Goal: Task Accomplishment & Management: Use online tool/utility

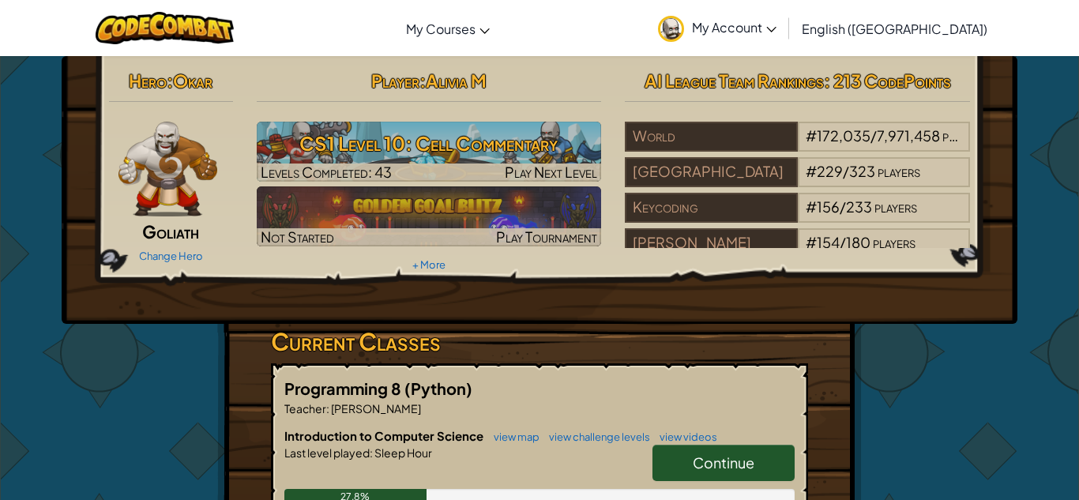
click at [725, 453] on span "Continue" at bounding box center [724, 462] width 62 height 18
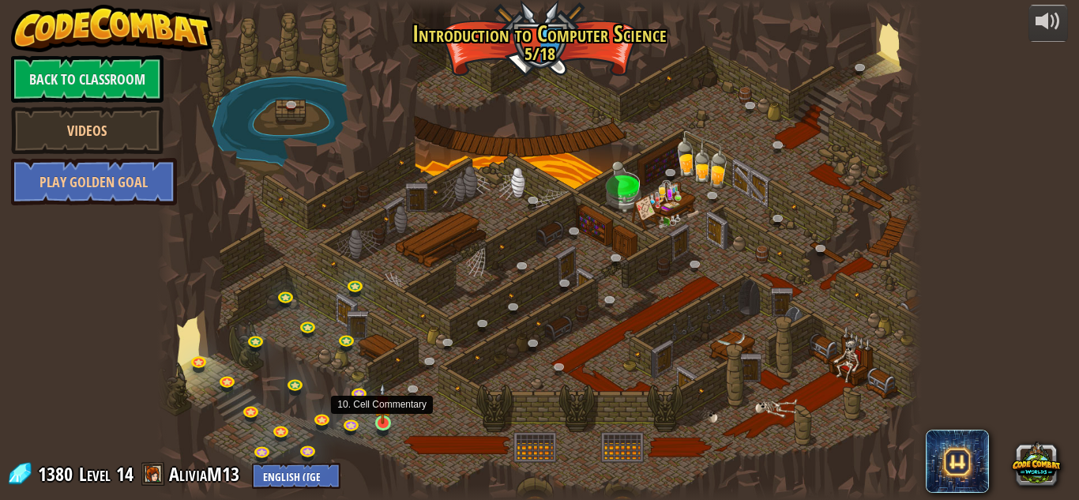
click at [386, 420] on img at bounding box center [383, 403] width 18 height 41
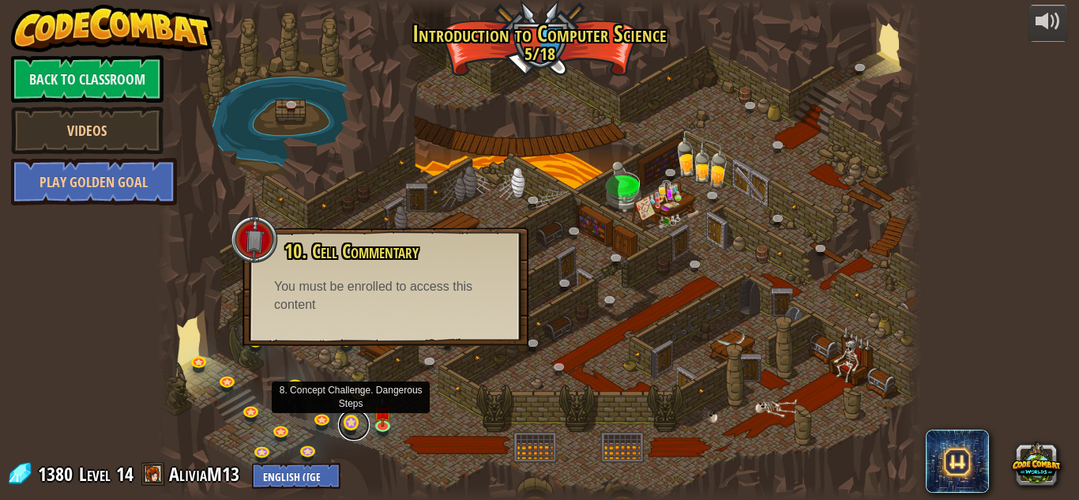
click at [348, 427] on link at bounding box center [354, 425] width 32 height 32
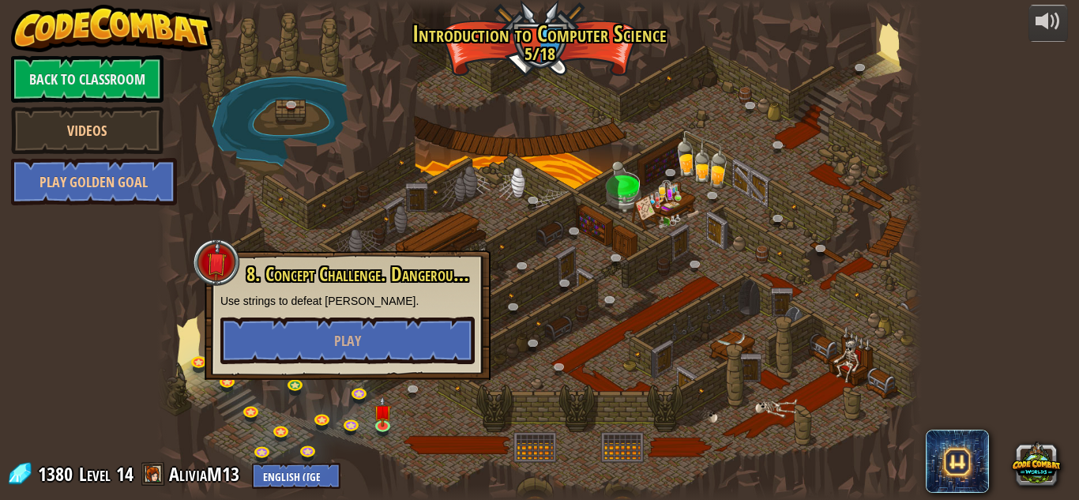
click at [517, 396] on div at bounding box center [539, 250] width 765 height 500
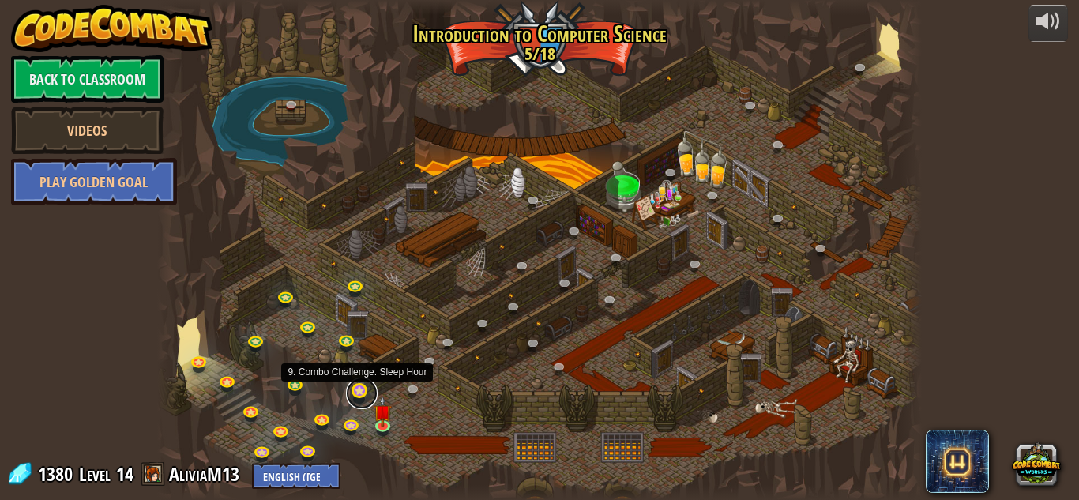
click at [363, 393] on link at bounding box center [362, 394] width 32 height 32
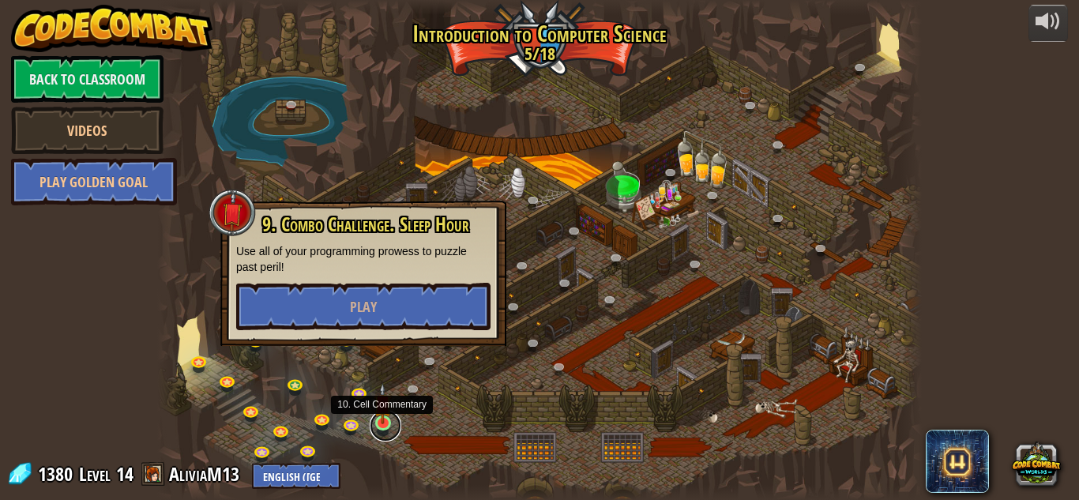
click at [392, 420] on link at bounding box center [386, 426] width 32 height 32
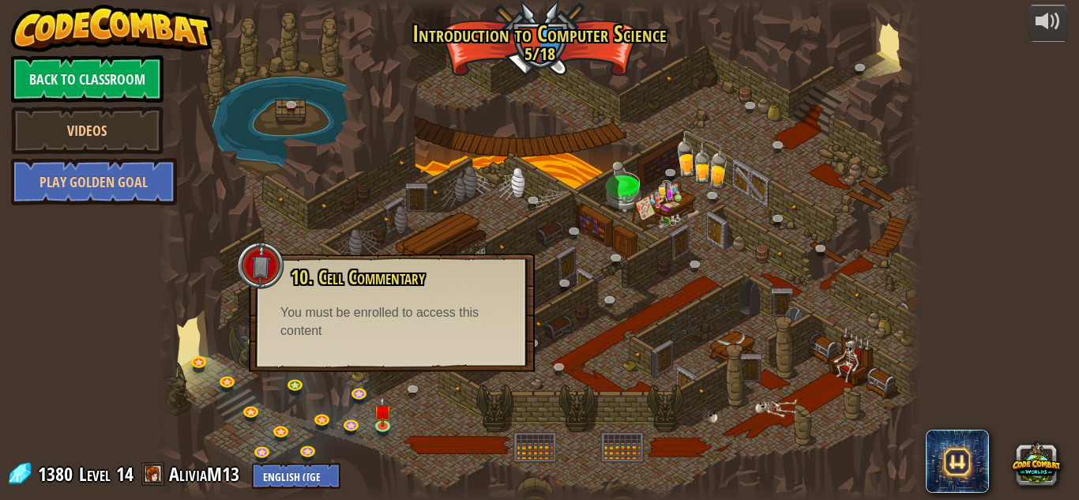
click at [461, 397] on div at bounding box center [539, 250] width 765 height 500
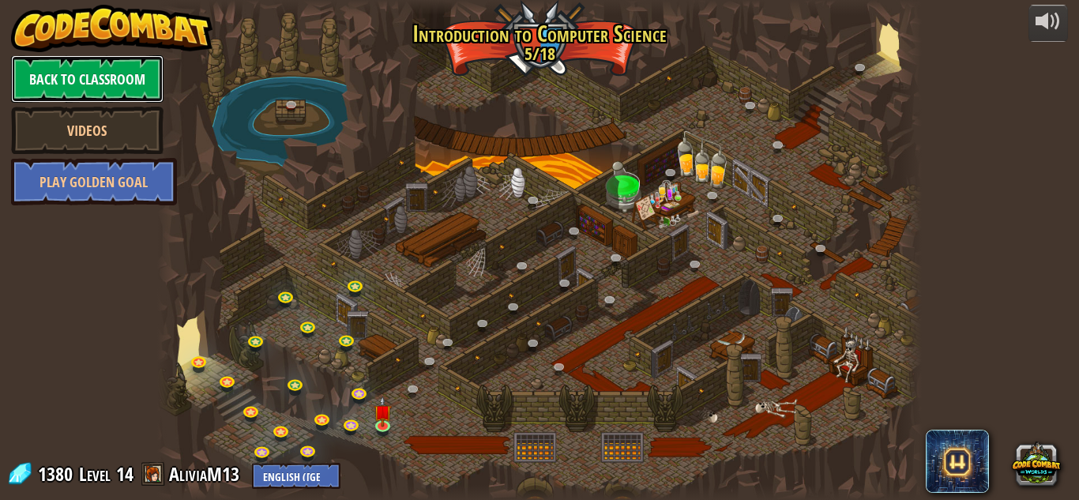
click at [115, 70] on link "Back to Classroom" at bounding box center [87, 78] width 152 height 47
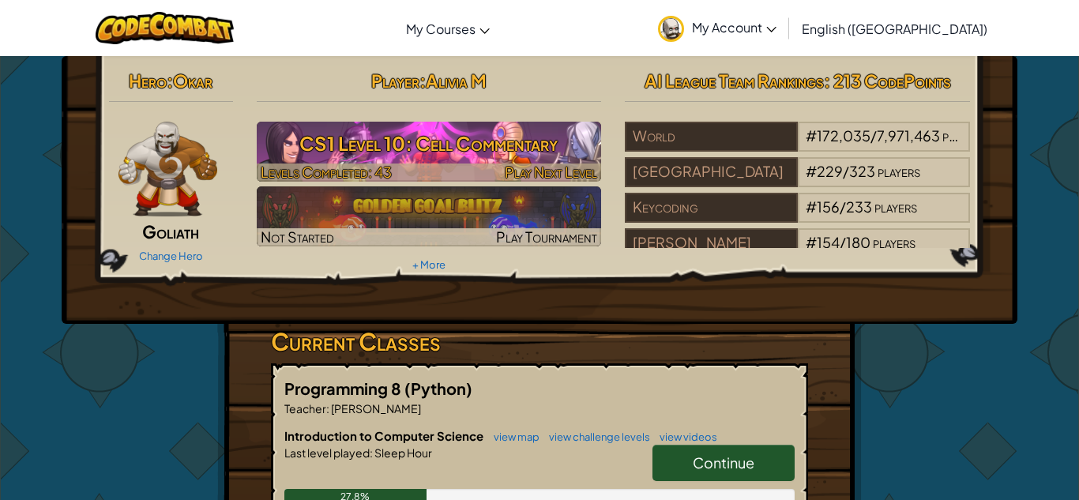
click at [569, 163] on span "Play Next Level" at bounding box center [551, 172] width 92 height 18
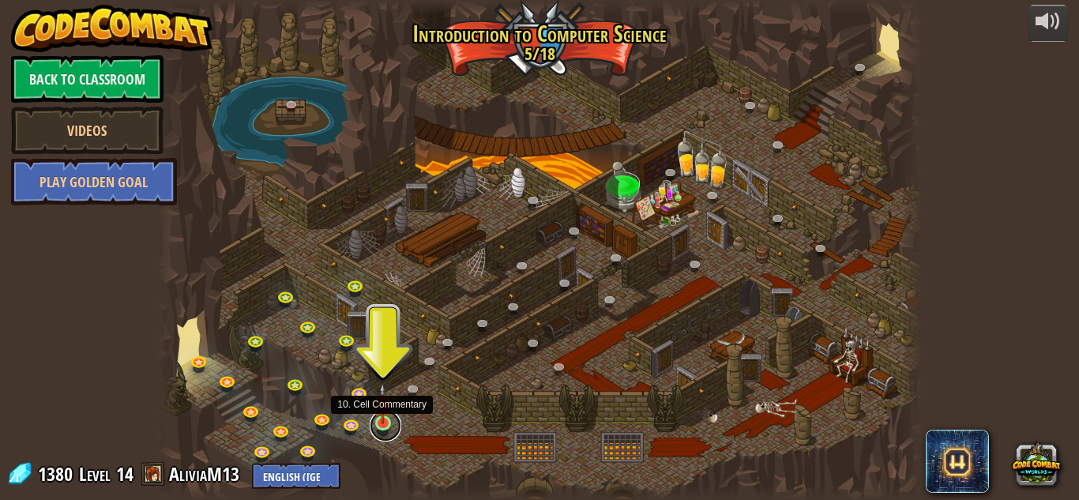
click at [382, 425] on link at bounding box center [386, 426] width 32 height 32
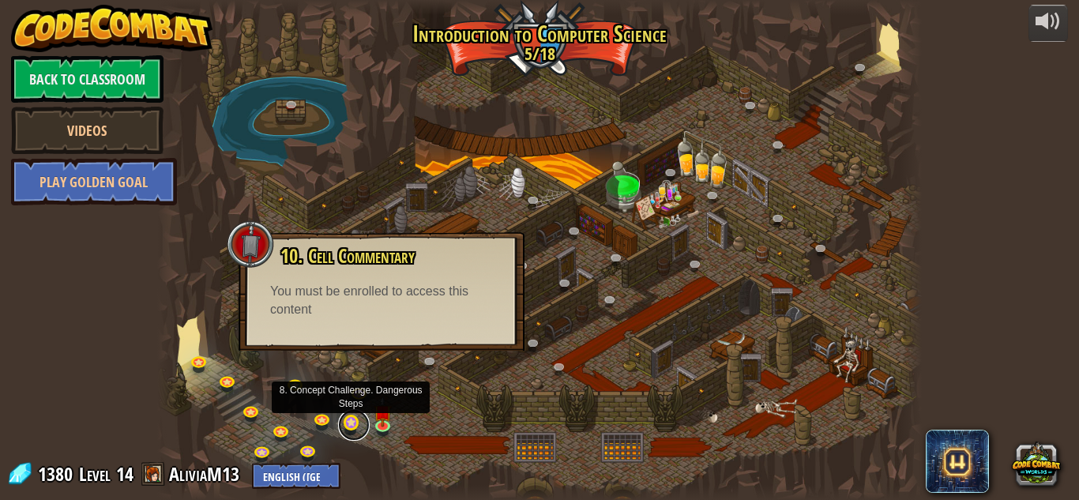
click at [353, 427] on link at bounding box center [354, 425] width 32 height 32
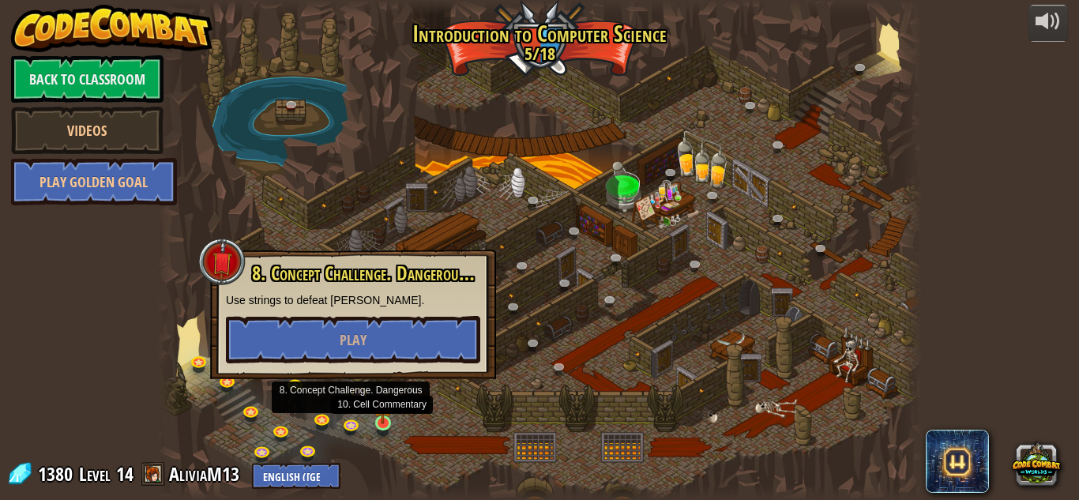
click at [383, 419] on img at bounding box center [383, 403] width 18 height 41
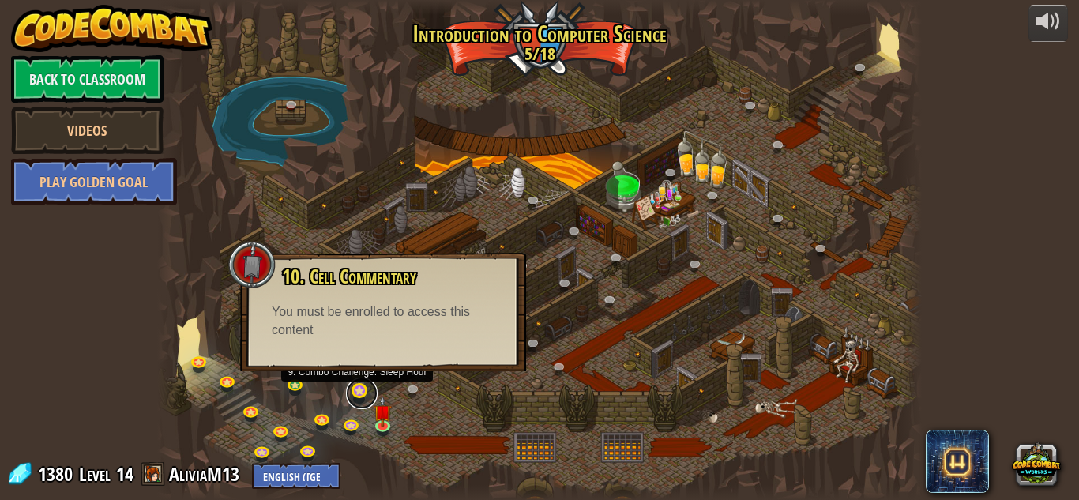
click at [353, 388] on link at bounding box center [362, 394] width 32 height 32
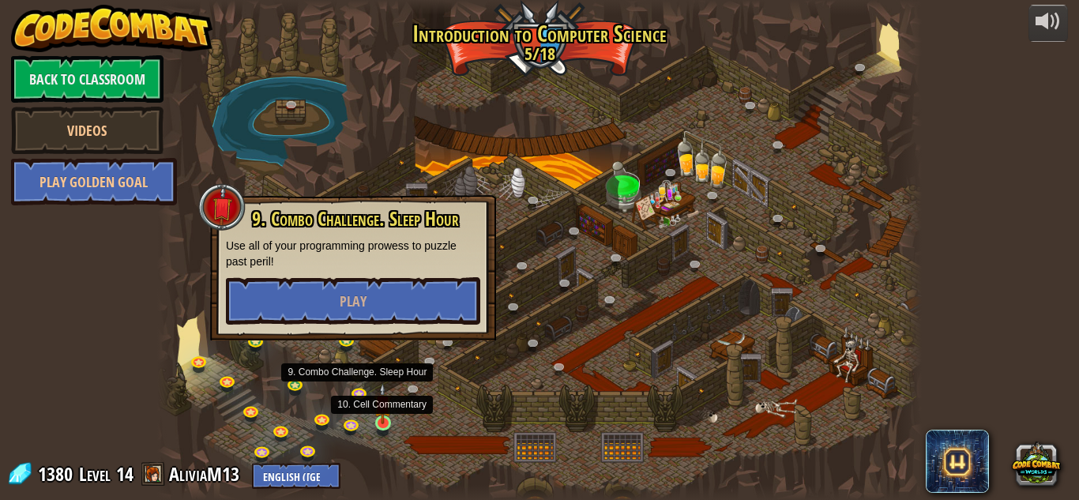
click at [383, 403] on img at bounding box center [383, 403] width 18 height 41
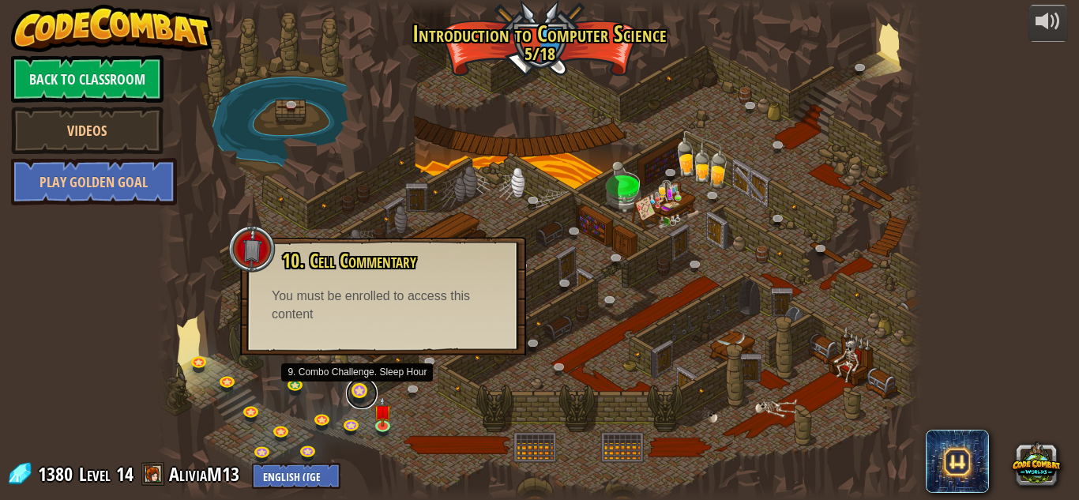
click at [348, 393] on link at bounding box center [362, 394] width 32 height 32
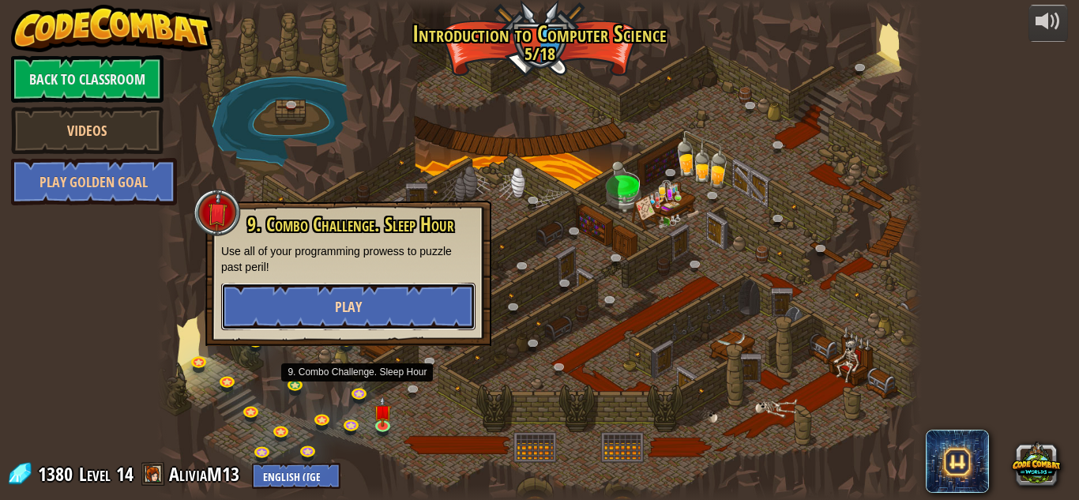
click at [349, 302] on span "Play" at bounding box center [348, 307] width 27 height 20
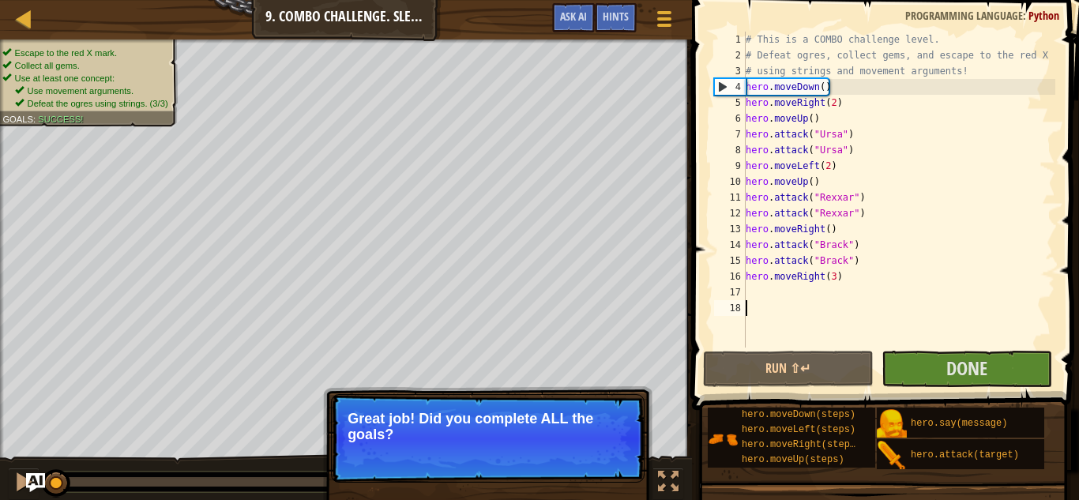
click at [924, 334] on div "# This is a COMBO challenge level. # Defeat [PERSON_NAME], collect gems, and es…" at bounding box center [899, 206] width 313 height 348
click at [923, 372] on button "Done" at bounding box center [967, 369] width 171 height 36
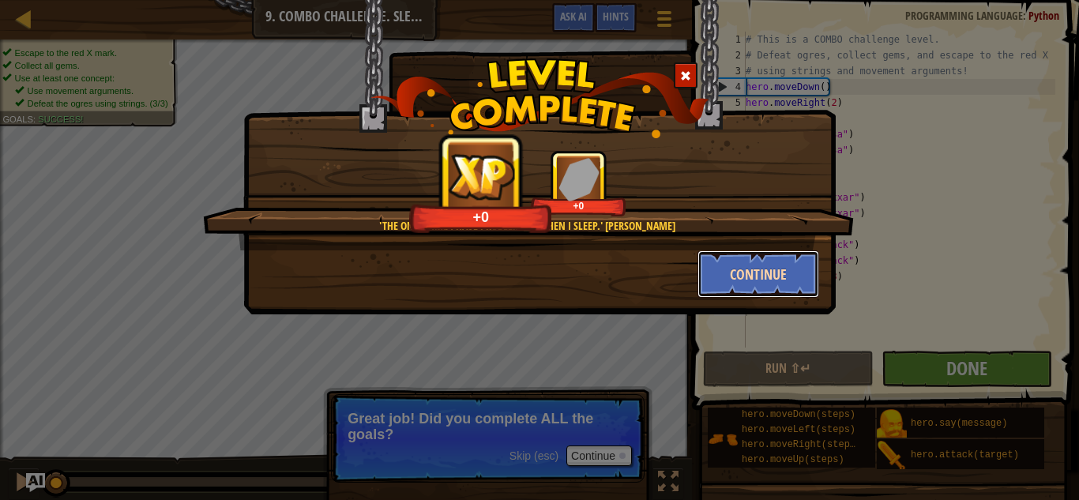
click at [741, 271] on button "Continue" at bounding box center [759, 273] width 122 height 47
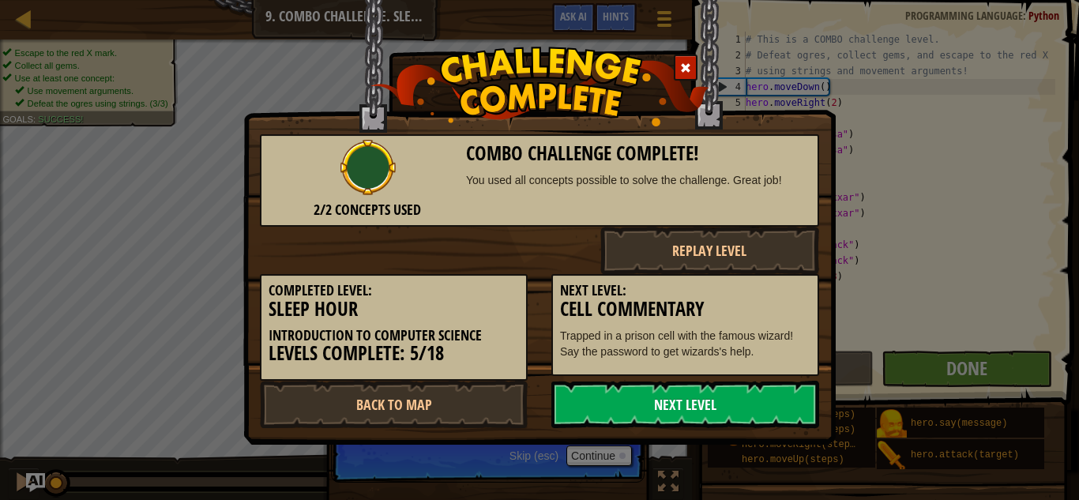
click at [740, 402] on link "Next Level" at bounding box center [685, 404] width 268 height 47
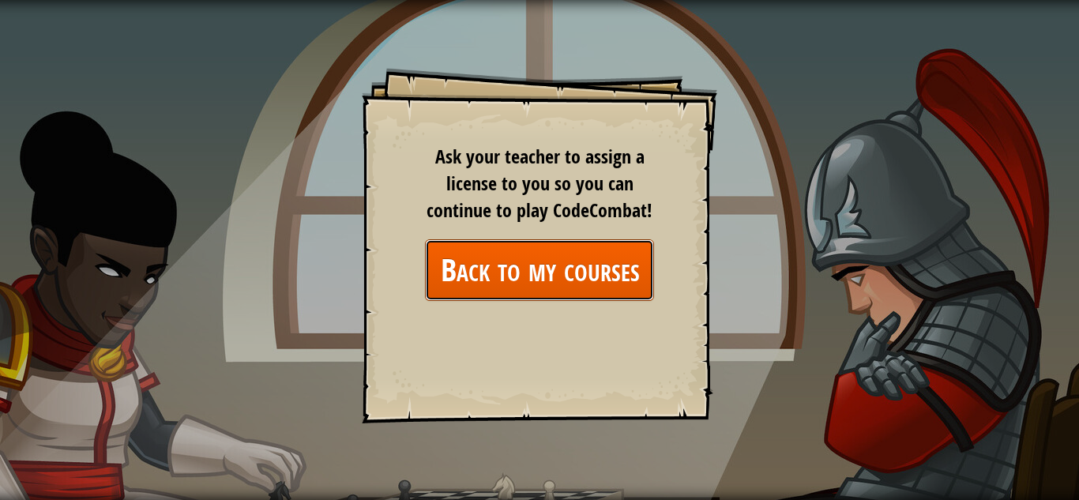
click at [598, 274] on link "Back to my courses" at bounding box center [539, 269] width 229 height 61
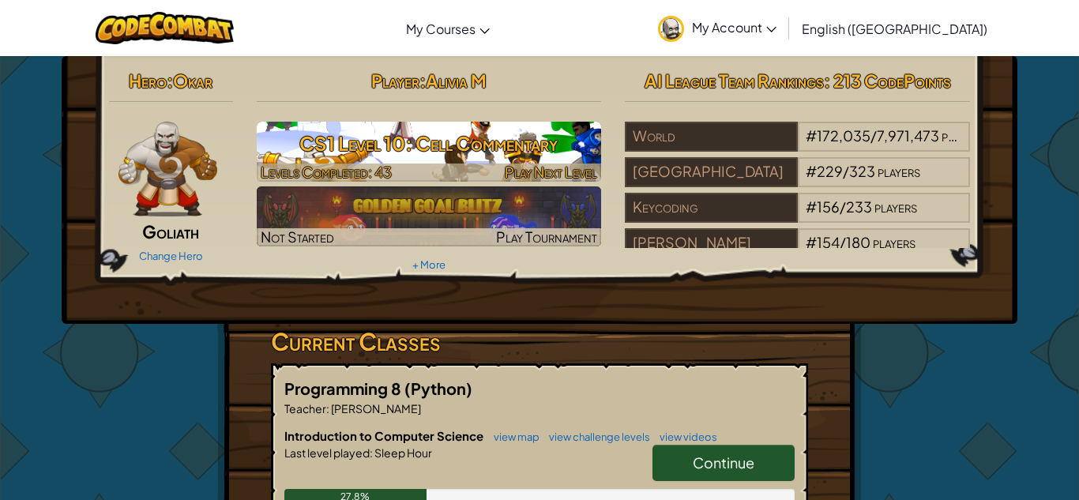
click at [474, 131] on h3 "CS1 Level 10: Cell Commentary" at bounding box center [429, 144] width 345 height 36
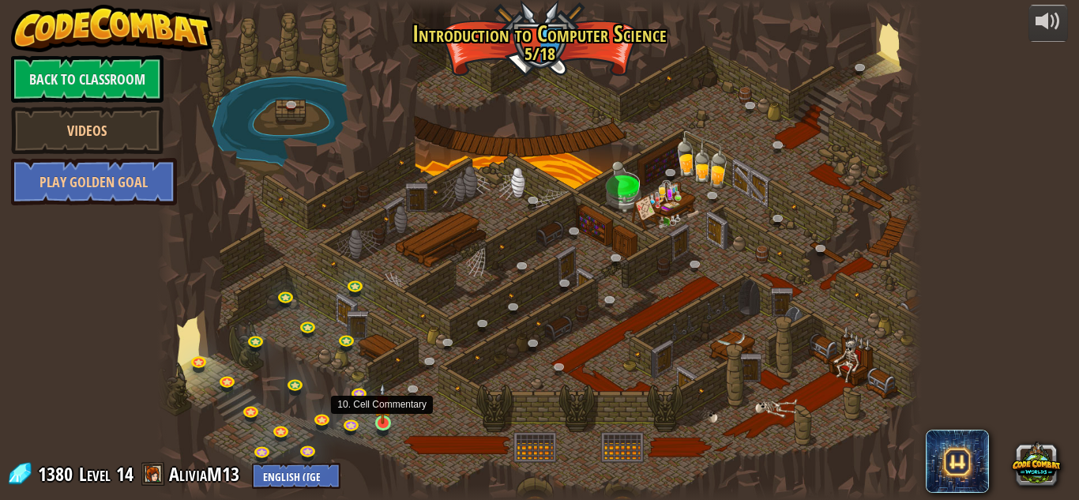
click at [384, 421] on img at bounding box center [383, 403] width 18 height 41
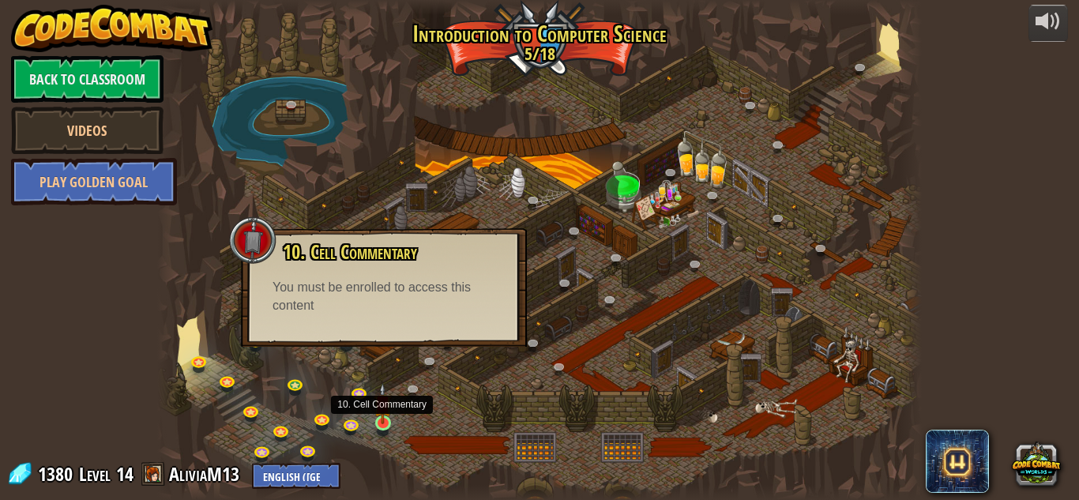
click at [384, 419] on img at bounding box center [383, 403] width 18 height 41
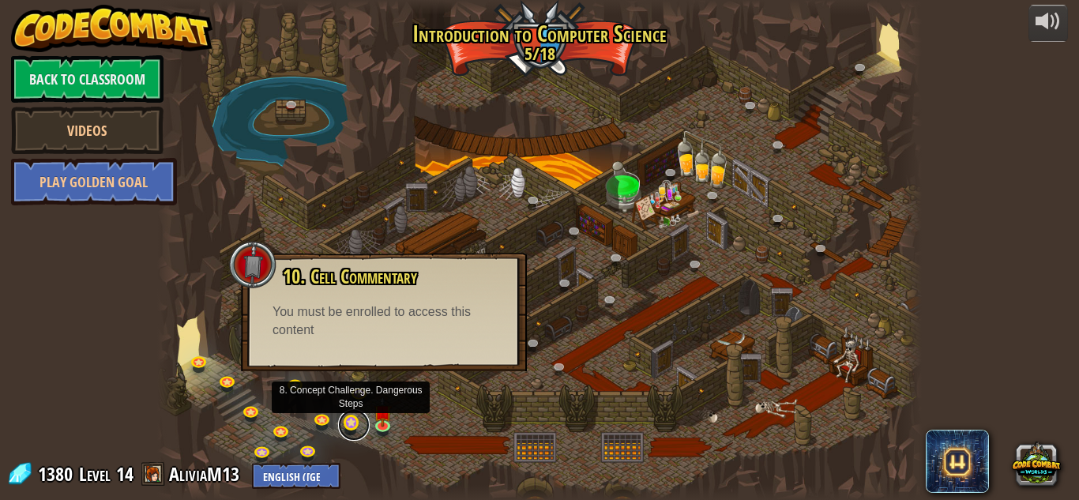
click at [348, 428] on link at bounding box center [354, 425] width 32 height 32
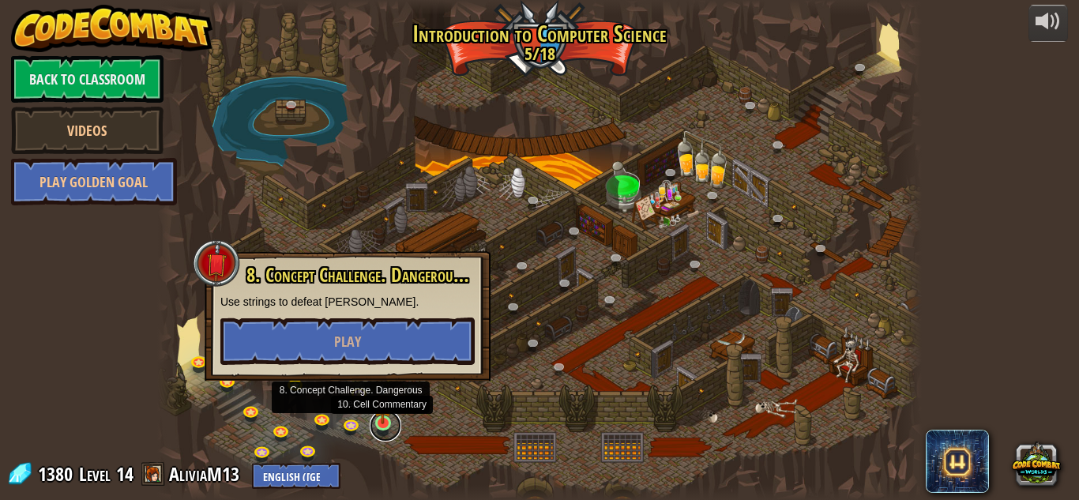
click at [388, 426] on link at bounding box center [386, 426] width 32 height 32
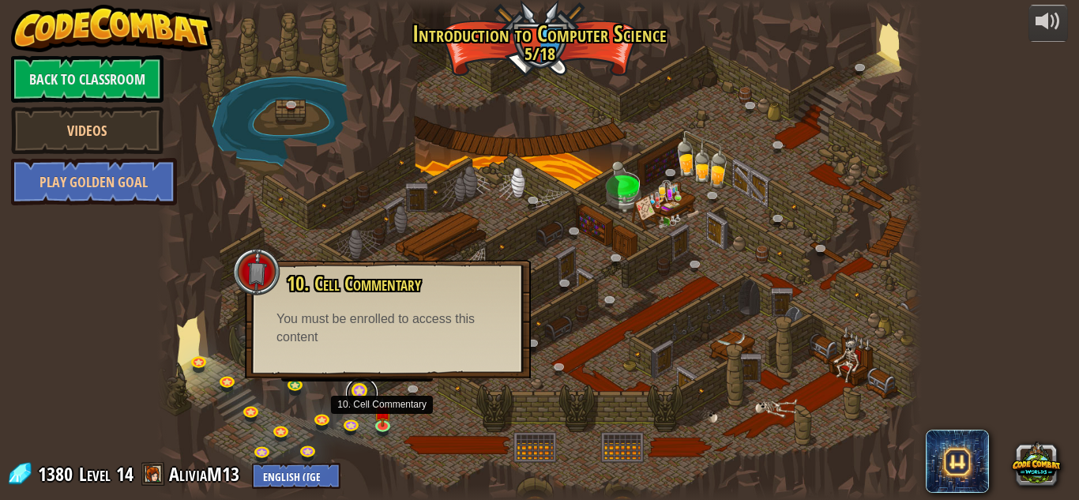
click at [363, 389] on link at bounding box center [362, 394] width 32 height 32
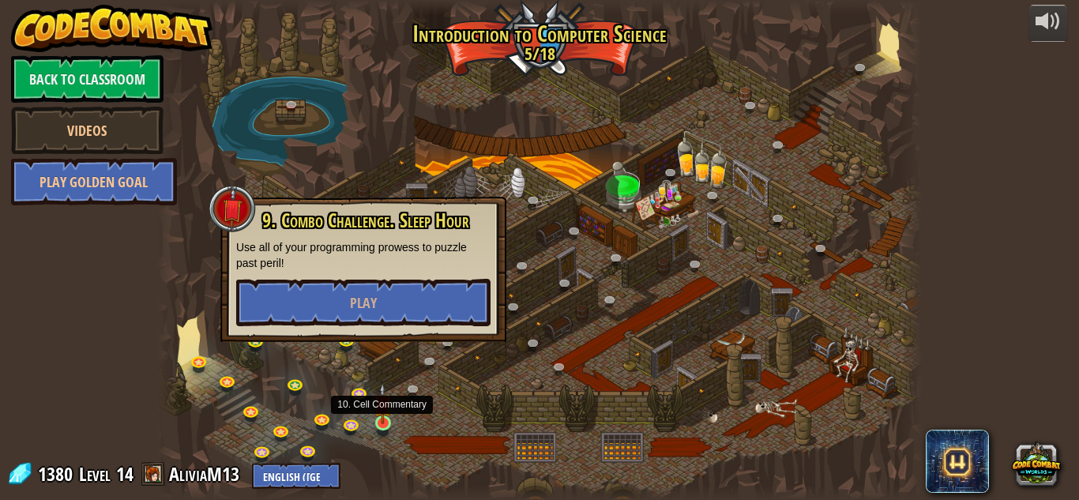
click at [382, 423] on img at bounding box center [383, 403] width 18 height 41
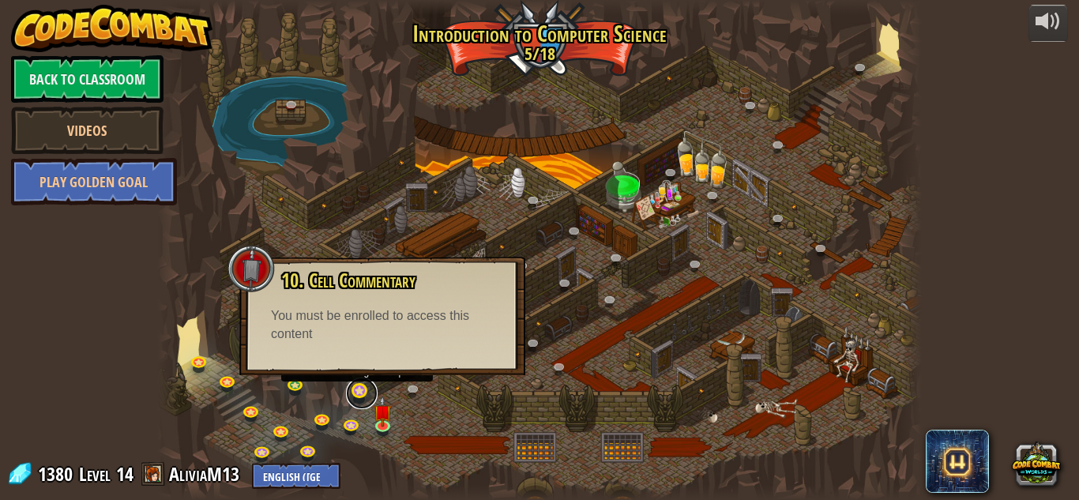
click at [360, 391] on link at bounding box center [362, 394] width 32 height 32
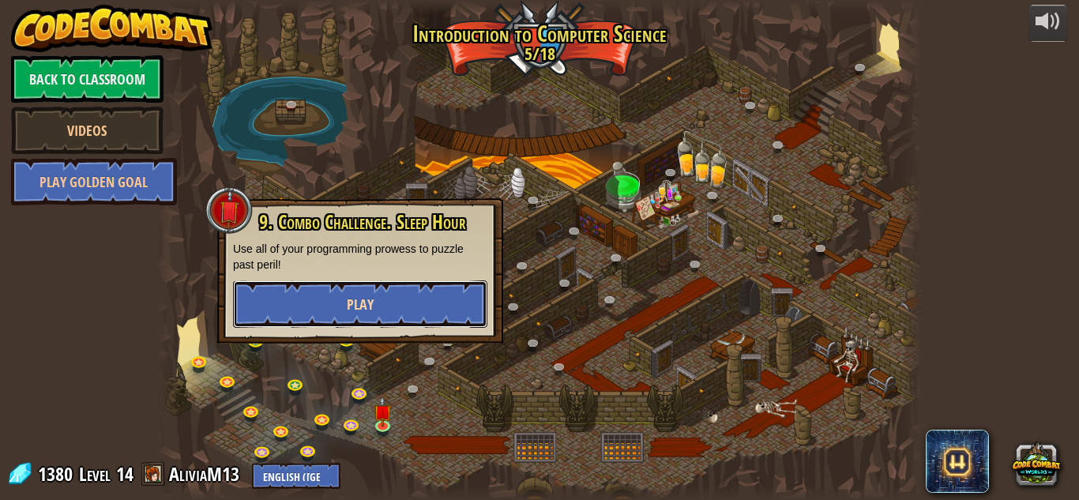
click at [353, 312] on span "Play" at bounding box center [360, 305] width 27 height 20
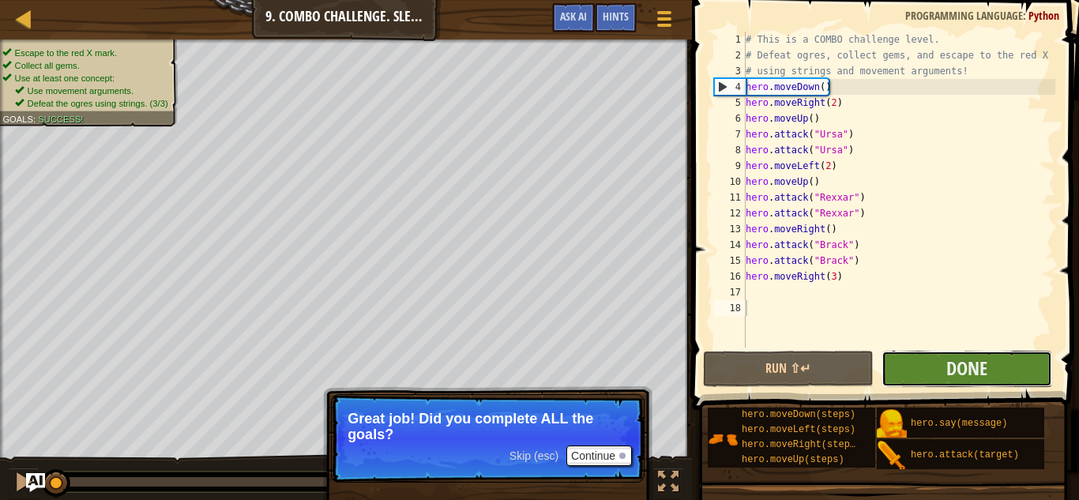
click at [930, 359] on button "Done" at bounding box center [967, 369] width 171 height 36
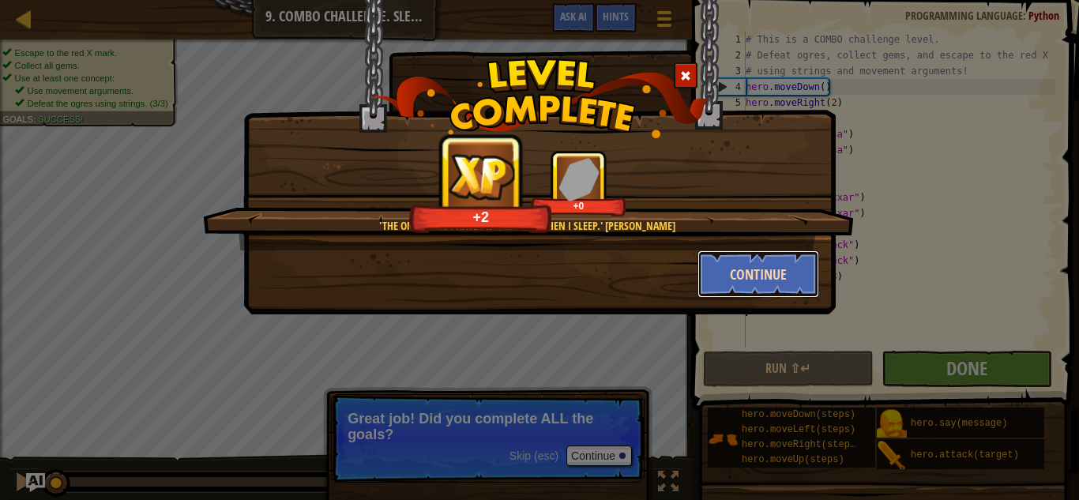
click at [779, 269] on button "Continue" at bounding box center [759, 273] width 122 height 47
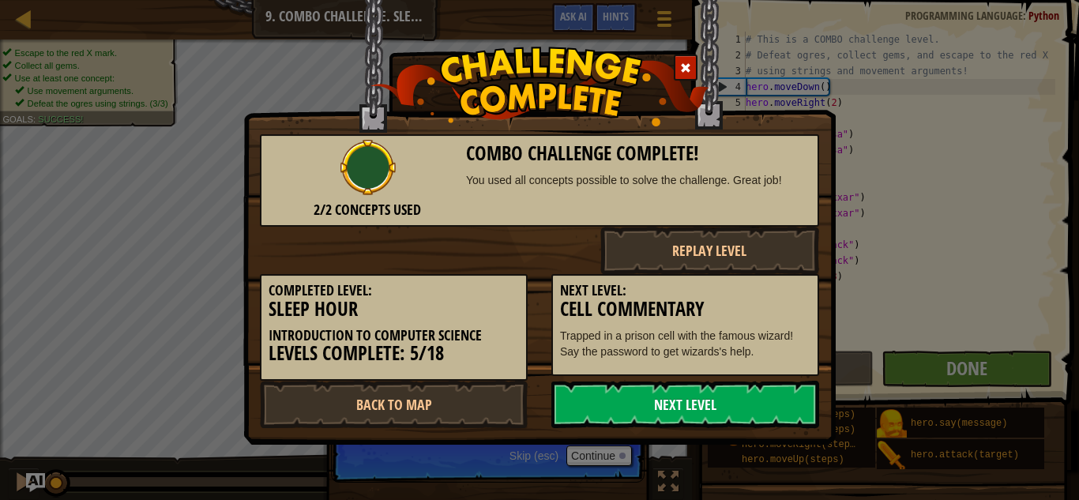
click at [606, 402] on link "Next Level" at bounding box center [685, 404] width 268 height 47
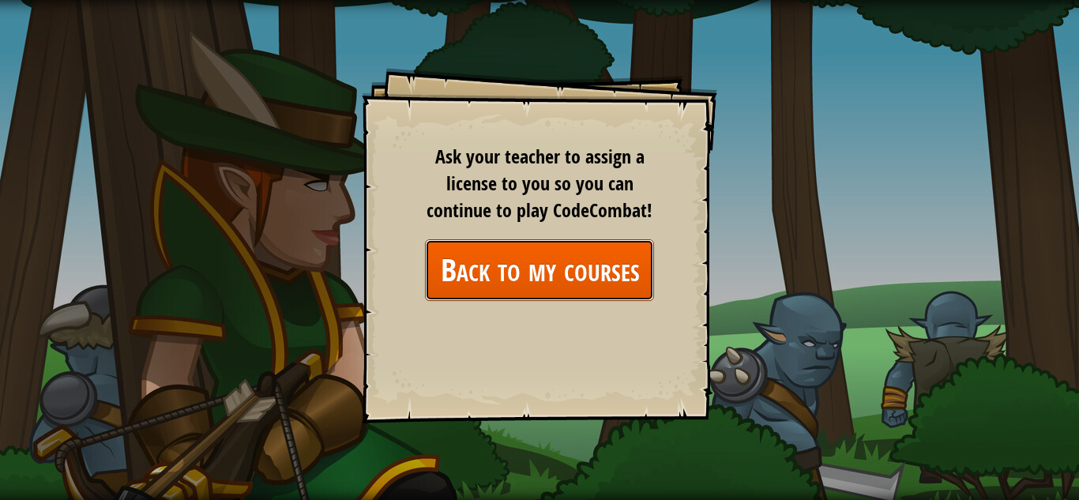
click at [473, 260] on link "Back to my courses" at bounding box center [539, 269] width 229 height 61
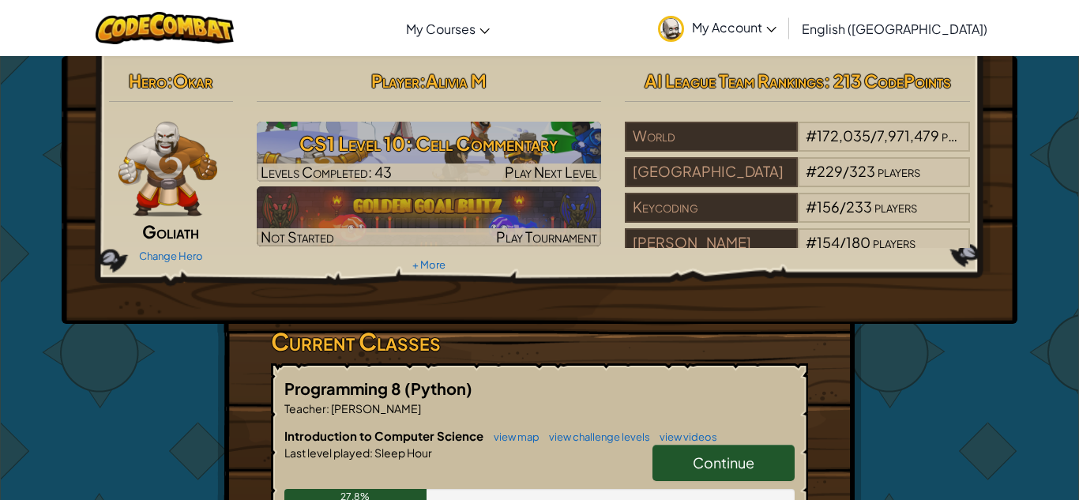
click at [745, 472] on link "Continue" at bounding box center [724, 463] width 142 height 36
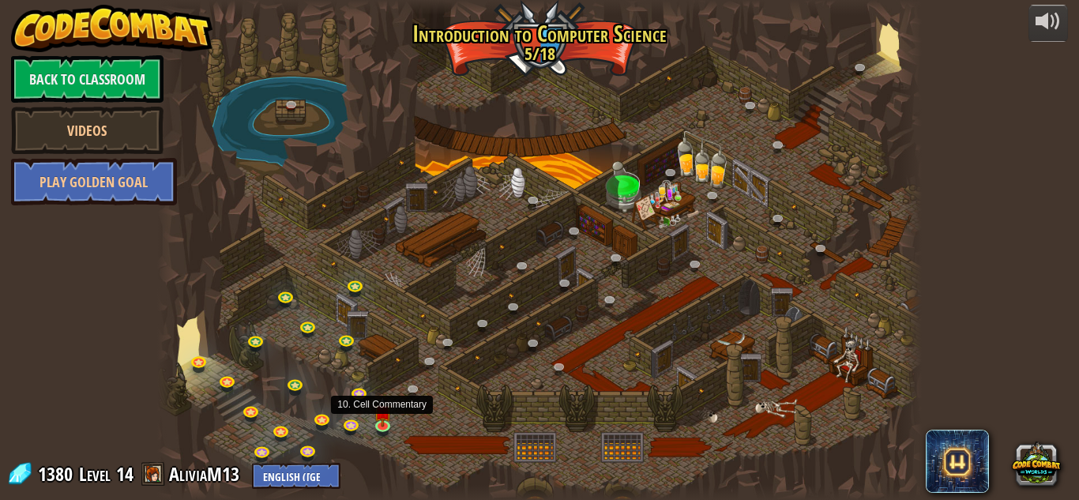
click at [386, 420] on img at bounding box center [383, 412] width 18 height 31
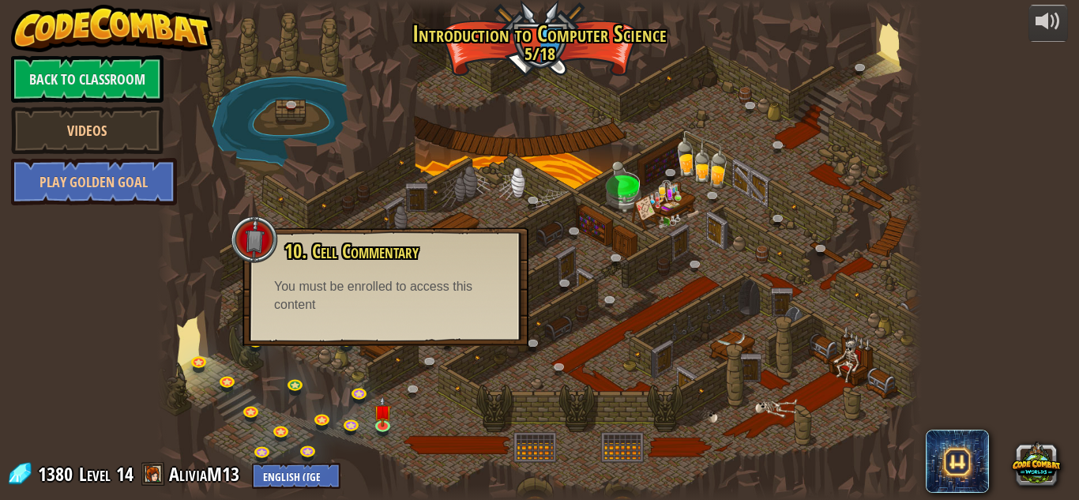
click at [368, 330] on div "10. Cell Commentary Trapped in a prison cell with the famous wizard! Say the pa…" at bounding box center [386, 287] width 286 height 119
click at [382, 431] on link at bounding box center [386, 426] width 32 height 32
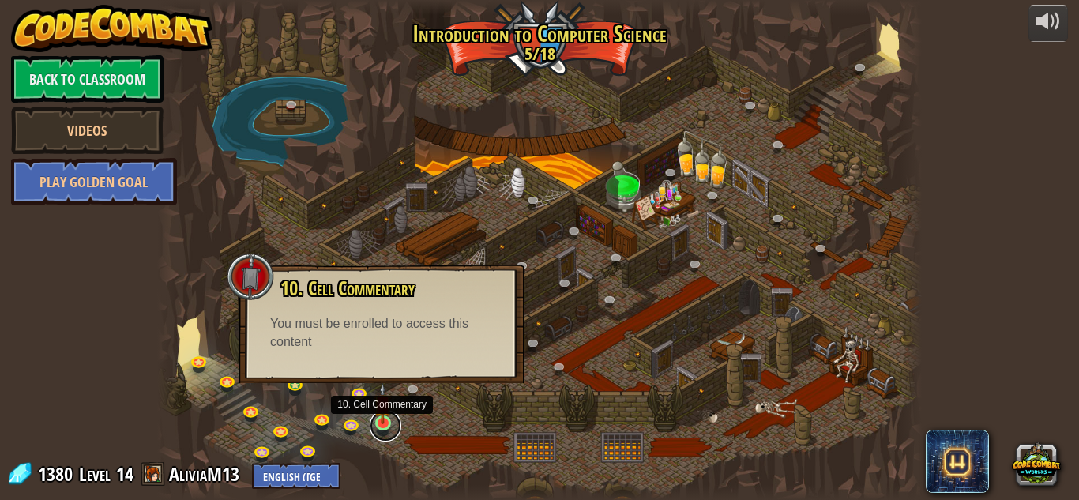
click at [382, 431] on link at bounding box center [386, 426] width 32 height 32
click at [391, 345] on div "You must be enrolled to access this content" at bounding box center [381, 333] width 223 height 36
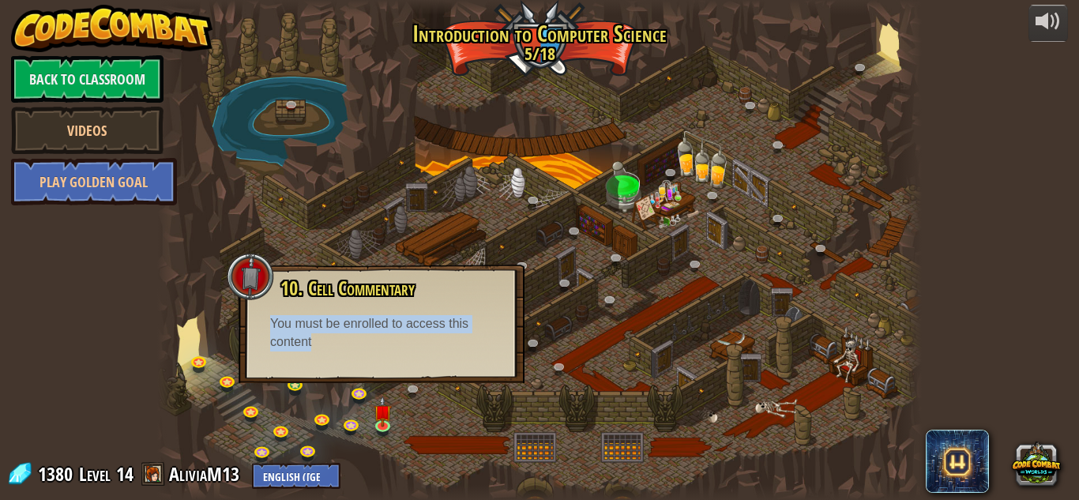
click at [391, 345] on div "You must be enrolled to access this content" at bounding box center [381, 333] width 223 height 36
click at [415, 387] on link at bounding box center [417, 393] width 32 height 32
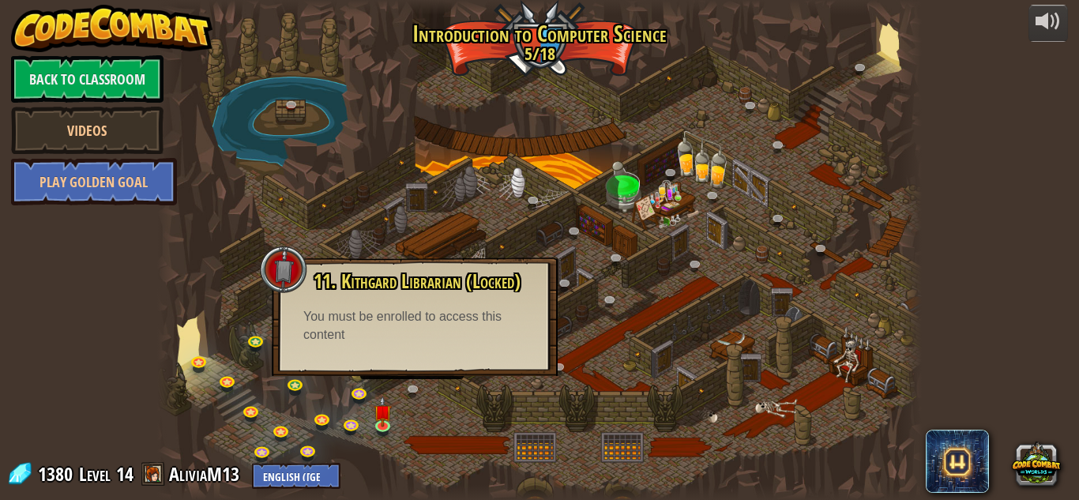
click at [445, 367] on div "11. Kithgard Librarian (Locked) Seek help from a friendly Librarian! You must b…" at bounding box center [415, 317] width 286 height 119
click at [344, 426] on link at bounding box center [354, 425] width 32 height 32
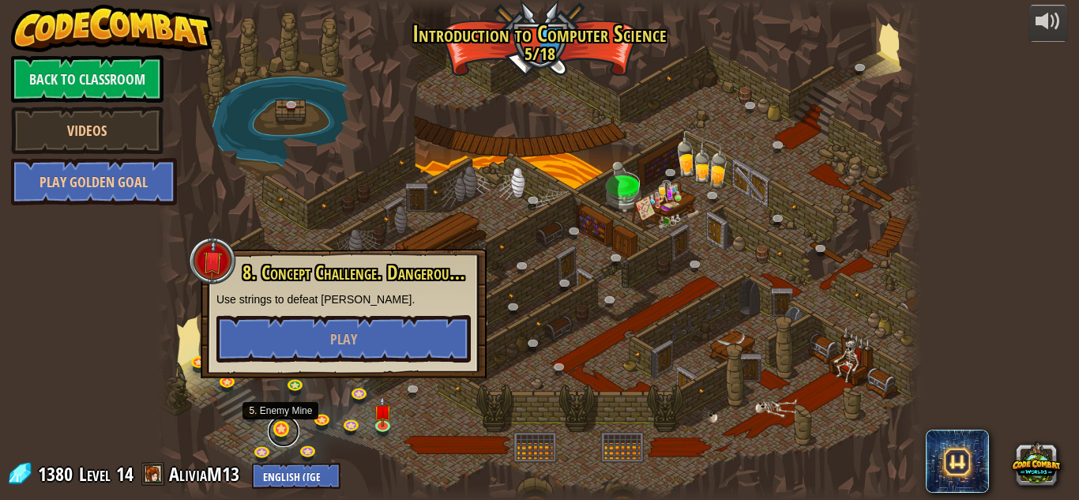
click at [284, 431] on link at bounding box center [284, 432] width 32 height 32
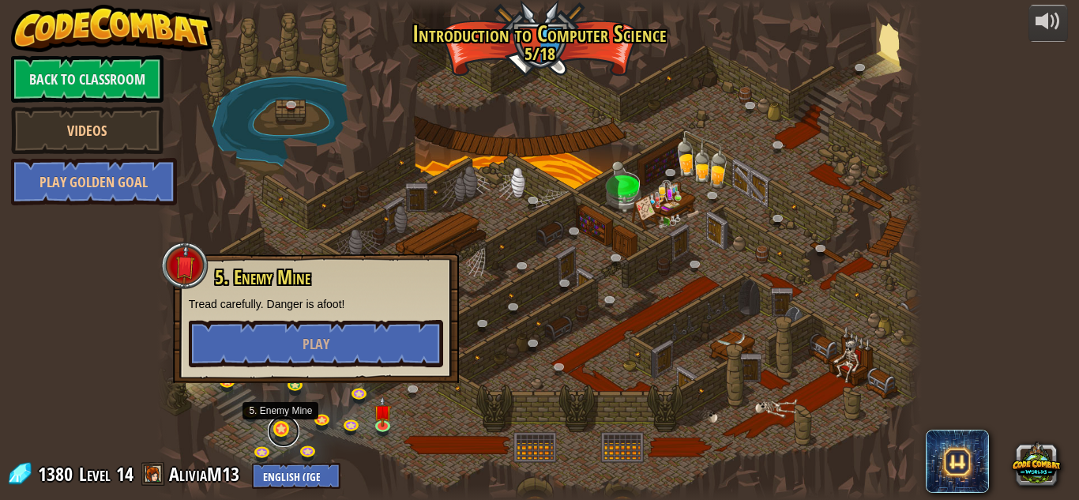
click at [284, 427] on link at bounding box center [284, 432] width 32 height 32
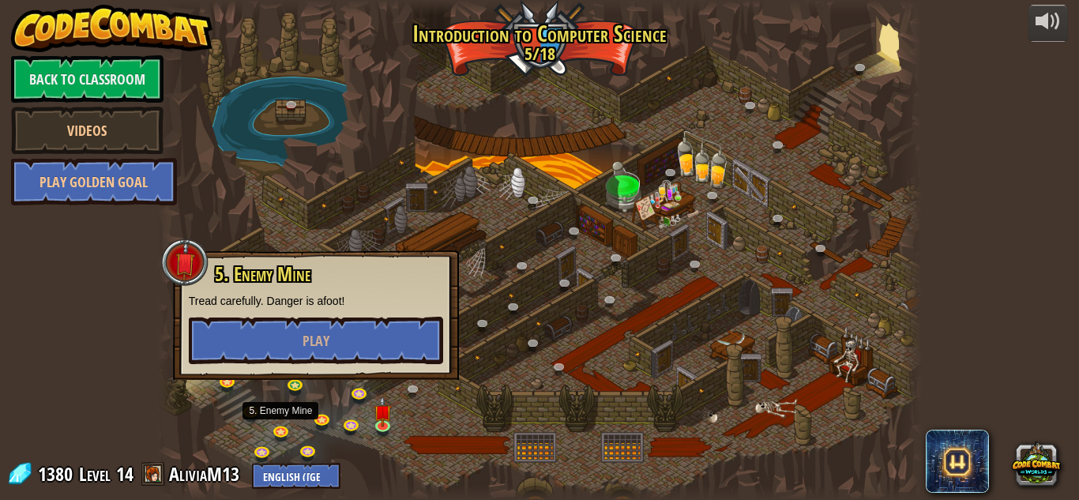
click at [442, 453] on div at bounding box center [539, 250] width 765 height 500
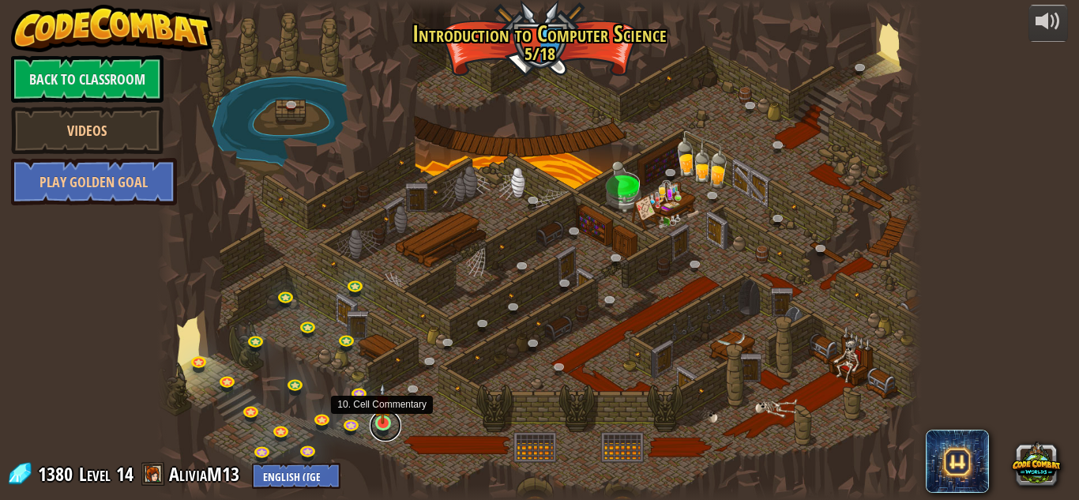
click at [380, 425] on link at bounding box center [386, 426] width 32 height 32
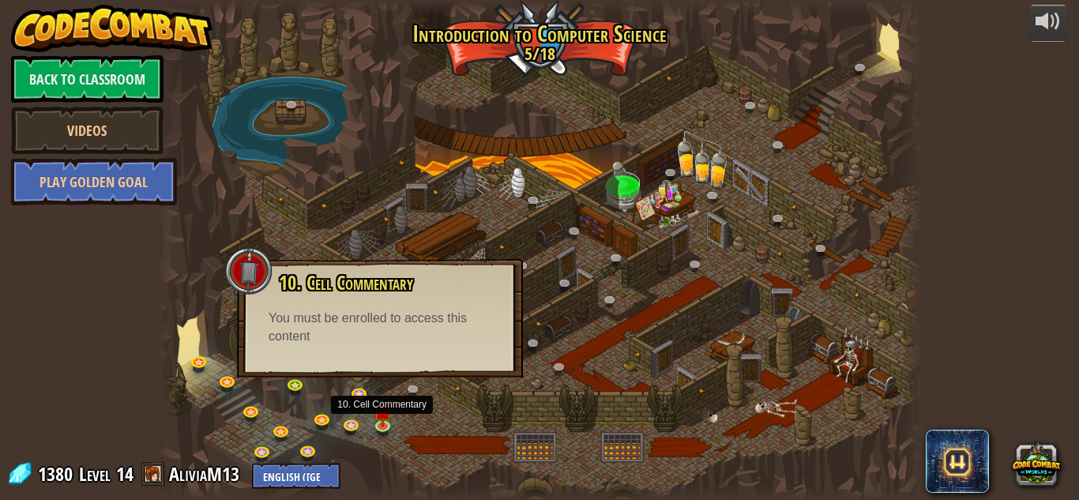
click at [382, 351] on div "10. Cell Commentary Trapped in a prison cell with the famous wizard! Say the pa…" at bounding box center [380, 318] width 286 height 119
